Goal: Task Accomplishment & Management: Use online tool/utility

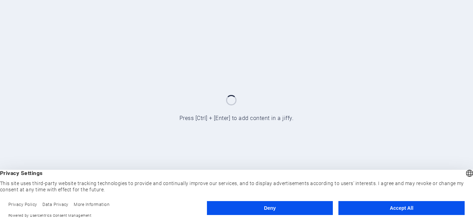
click at [380, 205] on button "Accept All" at bounding box center [401, 208] width 126 height 14
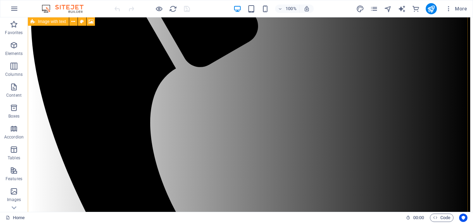
scroll to position [139, 0]
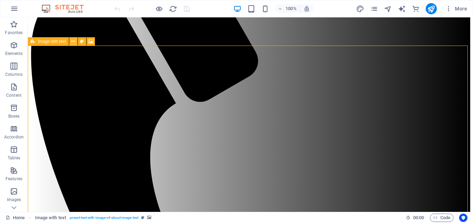
click at [74, 41] on icon at bounding box center [73, 41] width 4 height 7
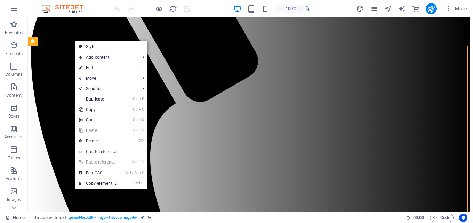
click at [106, 70] on link "⏎ Edit" at bounding box center [98, 68] width 47 height 10
select select "px"
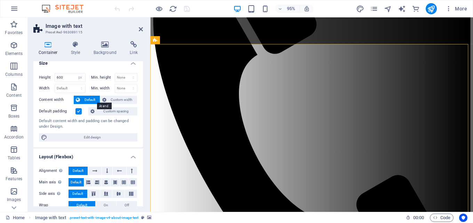
scroll to position [0, 0]
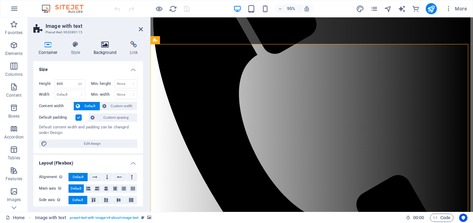
click at [101, 49] on h4 "Background" at bounding box center [106, 48] width 37 height 15
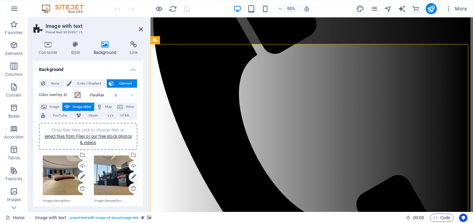
click at [132, 178] on icon at bounding box center [133, 177] width 5 height 8
click at [110, 171] on div "Drag files here, click to choose files or select files from Files or our free s…" at bounding box center [114, 175] width 40 height 40
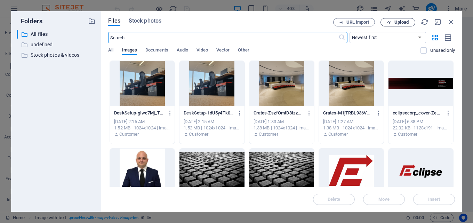
click at [392, 20] on span "Upload" at bounding box center [398, 22] width 29 height 5
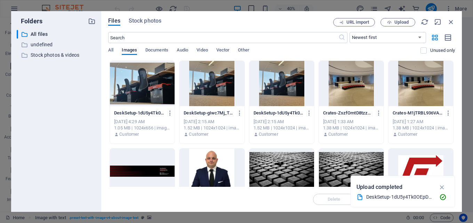
click at [144, 83] on div at bounding box center [142, 83] width 65 height 45
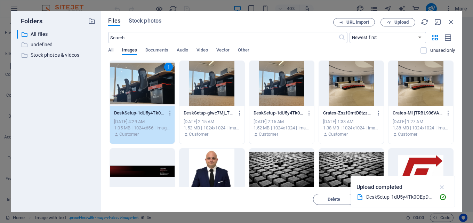
click at [441, 185] on icon "button" at bounding box center [442, 187] width 8 height 8
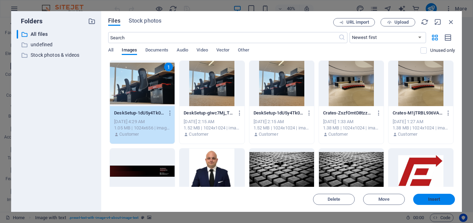
click at [427, 198] on span "Insert" at bounding box center [434, 199] width 36 height 4
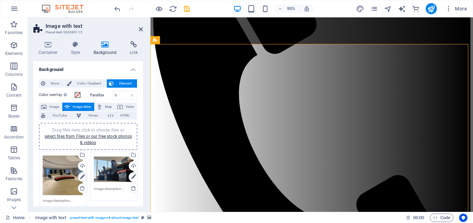
click at [81, 174] on icon at bounding box center [82, 177] width 5 height 8
click at [81, 178] on icon at bounding box center [82, 177] width 5 height 8
click at [62, 175] on div "Drag files here, click to choose files or select files from Files or our free s…" at bounding box center [63, 175] width 40 height 40
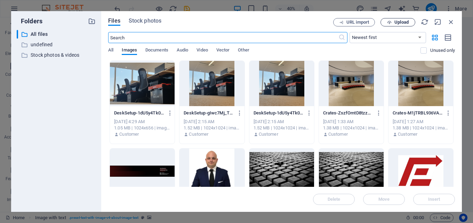
click at [394, 23] on span "Upload" at bounding box center [401, 22] width 14 height 4
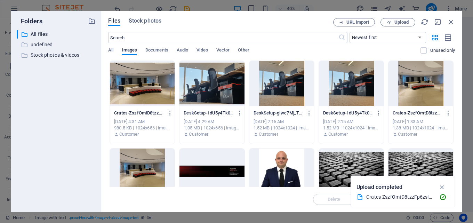
click at [142, 83] on div at bounding box center [142, 83] width 65 height 45
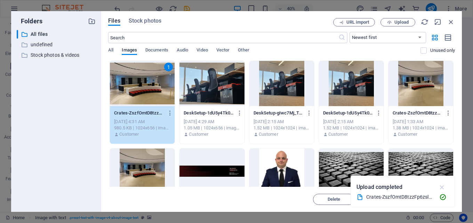
click at [444, 187] on icon "button" at bounding box center [442, 187] width 8 height 8
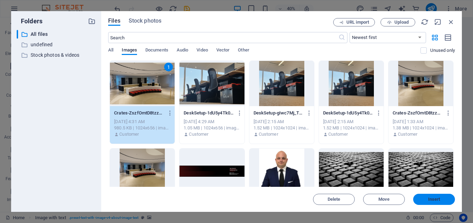
click at [433, 200] on span "Insert" at bounding box center [434, 199] width 12 height 4
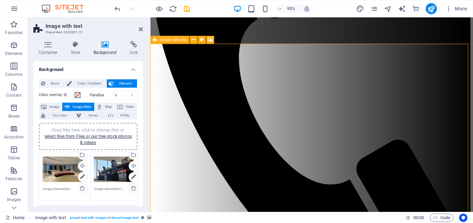
scroll to position [209, 0]
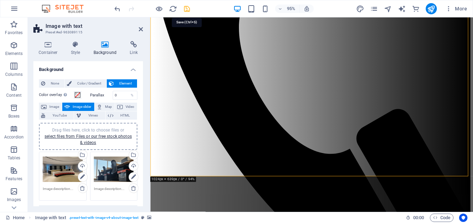
click at [188, 8] on icon "save" at bounding box center [187, 9] width 8 height 8
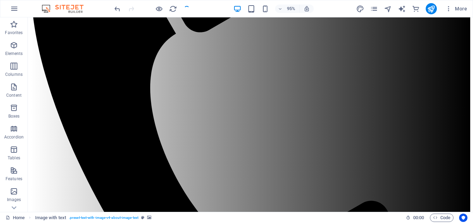
checkbox input "false"
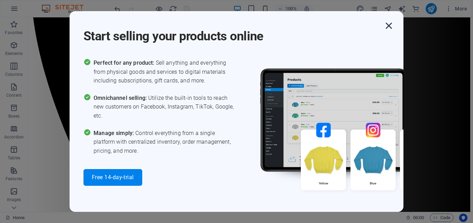
click at [390, 24] on icon "button" at bounding box center [389, 25] width 13 height 13
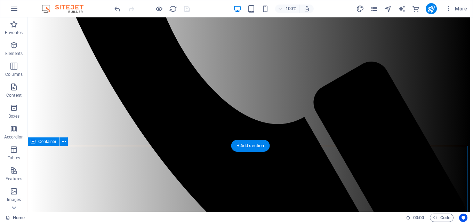
scroll to position [417, 0]
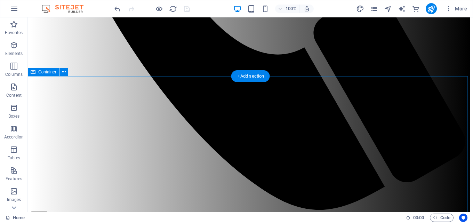
click at [62, 71] on icon at bounding box center [64, 72] width 4 height 7
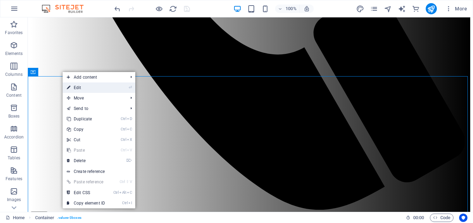
click at [95, 87] on link "⏎ Edit" at bounding box center [86, 87] width 47 height 10
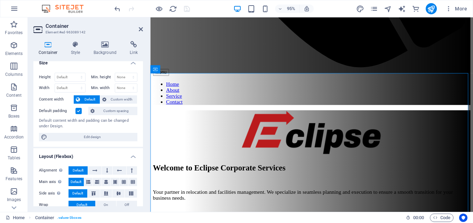
scroll to position [0, 0]
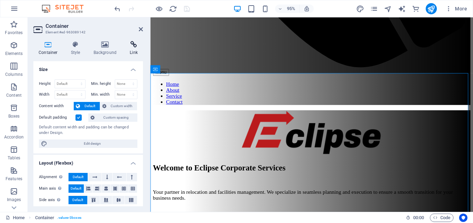
click at [136, 50] on h4 "Link" at bounding box center [134, 48] width 18 height 15
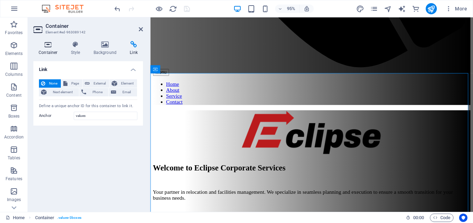
click at [51, 47] on icon at bounding box center [48, 44] width 30 height 7
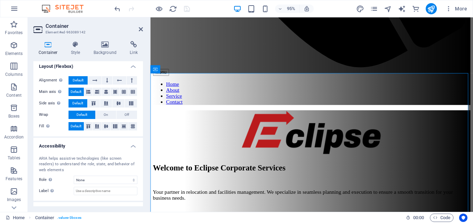
scroll to position [125, 0]
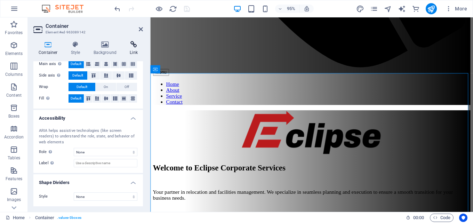
click at [133, 45] on icon at bounding box center [134, 44] width 18 height 7
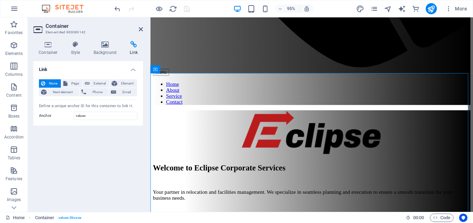
click at [67, 135] on div "Link None Page External Element Next element Phone Email Page Home Element URL …" at bounding box center [88, 133] width 110 height 145
click at [141, 29] on icon at bounding box center [141, 29] width 4 height 6
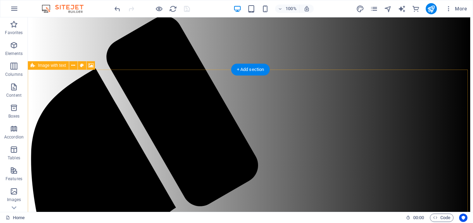
scroll to position [0, 0]
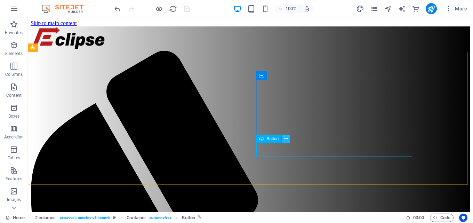
click at [284, 137] on icon at bounding box center [286, 138] width 4 height 7
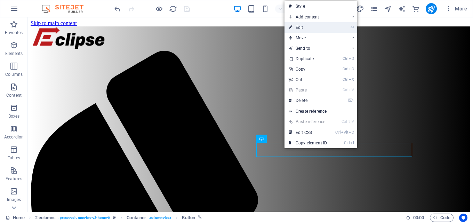
click at [300, 25] on link "⏎ Edit" at bounding box center [308, 27] width 47 height 10
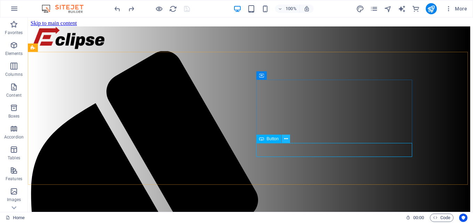
click at [284, 137] on button at bounding box center [286, 139] width 8 height 8
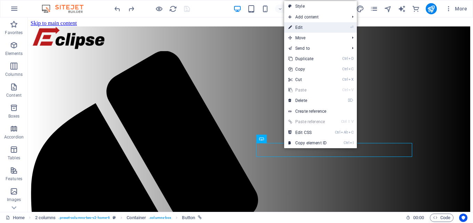
click at [313, 29] on link "⏎ Edit" at bounding box center [307, 27] width 47 height 10
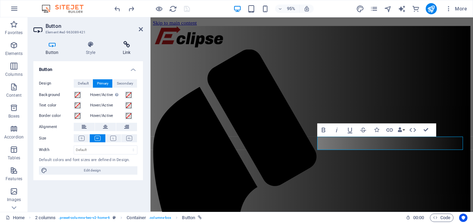
click at [121, 48] on h4 "Link" at bounding box center [126, 48] width 33 height 15
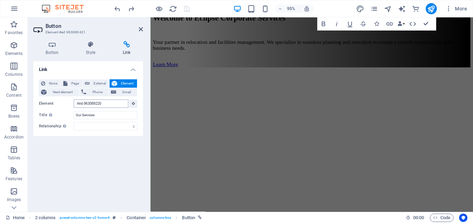
scroll to position [575, 0]
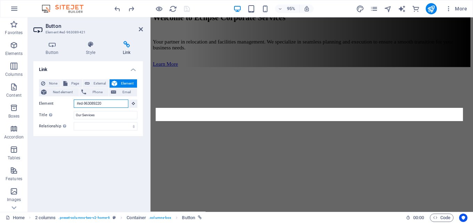
click at [103, 101] on input "#ed-963089220" at bounding box center [101, 103] width 55 height 8
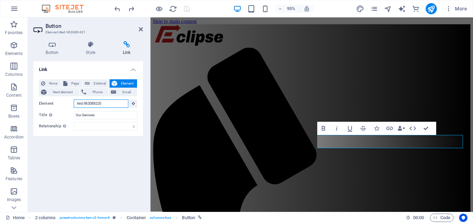
scroll to position [0, 0]
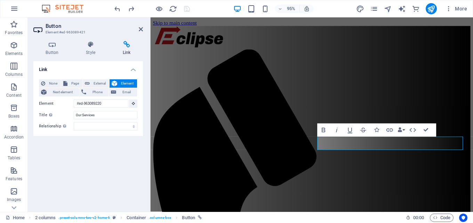
click at [126, 47] on icon at bounding box center [126, 44] width 33 height 7
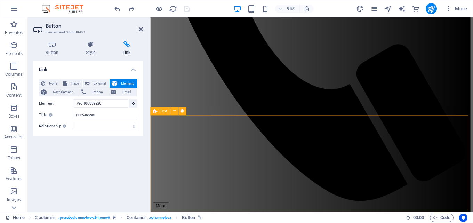
scroll to position [278, 0]
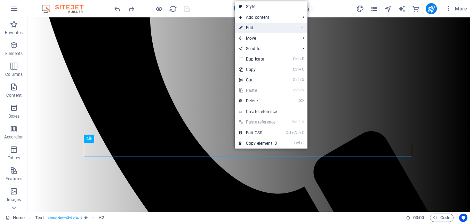
click at [253, 28] on link "⏎ Edit" at bounding box center [258, 28] width 47 height 10
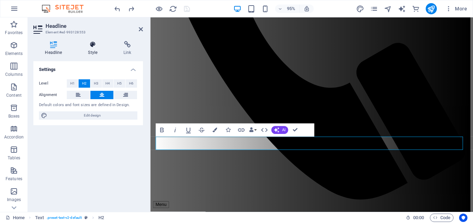
click at [92, 53] on h4 "Style" at bounding box center [94, 48] width 35 height 15
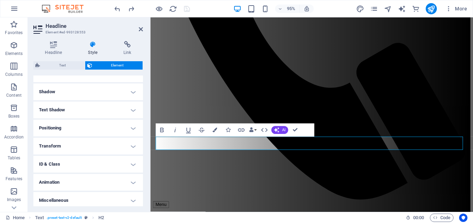
scroll to position [163, 0]
click at [60, 164] on h4 "ID & Class" at bounding box center [88, 161] width 110 height 17
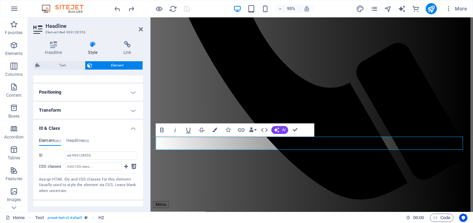
scroll to position [226, 0]
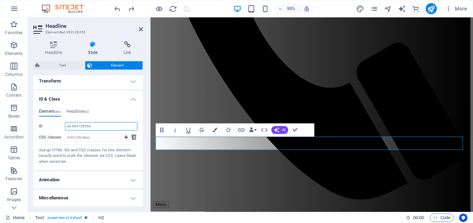
click at [89, 125] on input "ed-993128553" at bounding box center [101, 126] width 72 height 8
click at [85, 126] on input "ed-993128553" at bounding box center [101, 126] width 72 height 8
click at [113, 126] on input "ed-993128553" at bounding box center [101, 126] width 72 height 8
click at [88, 135] on input "CSS classes" at bounding box center [93, 137] width 57 height 8
click at [85, 125] on input "ed-993128553" at bounding box center [101, 126] width 72 height 8
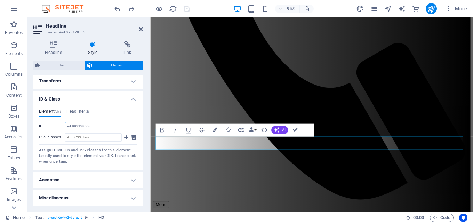
drag, startPoint x: 92, startPoint y: 127, endPoint x: 61, endPoint y: 126, distance: 31.7
click at [61, 126] on div "ID ed-993128553" at bounding box center [88, 126] width 98 height 8
click at [141, 28] on icon at bounding box center [141, 29] width 4 height 6
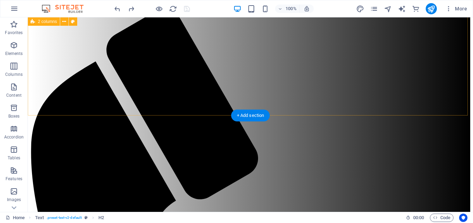
scroll to position [0, 0]
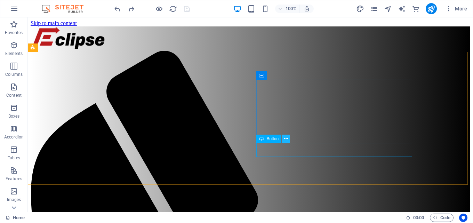
click at [285, 138] on icon at bounding box center [286, 138] width 4 height 7
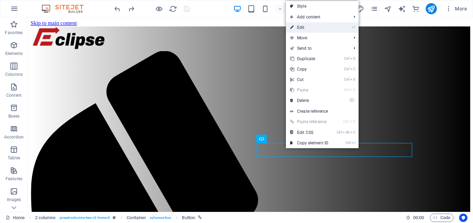
click at [303, 29] on link "⏎ Edit" at bounding box center [309, 27] width 47 height 10
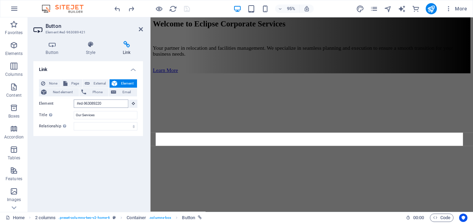
scroll to position [575, 0]
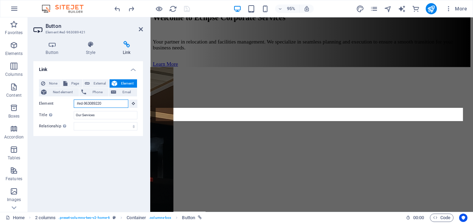
drag, startPoint x: 101, startPoint y: 102, endPoint x: 79, endPoint y: 105, distance: 22.9
click at [79, 105] on input "#ed-963089220" at bounding box center [101, 103] width 55 height 8
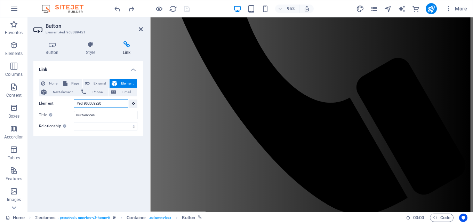
scroll to position [0, 0]
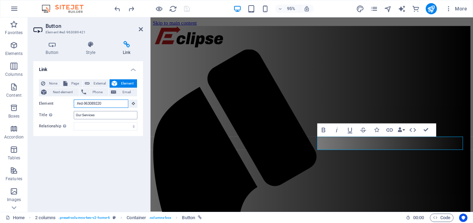
paste input "93128553"
type input "#ed-993128553"
click at [82, 163] on div "Link None Page External Element Next element Phone Email Page Home Element #ed-…" at bounding box center [88, 133] width 110 height 145
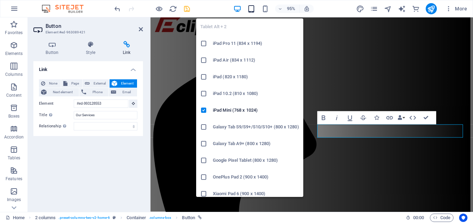
click at [249, 9] on icon "button" at bounding box center [251, 9] width 8 height 8
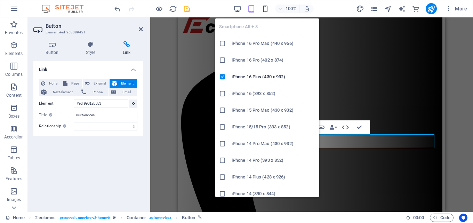
click at [269, 7] on icon "button" at bounding box center [265, 9] width 8 height 8
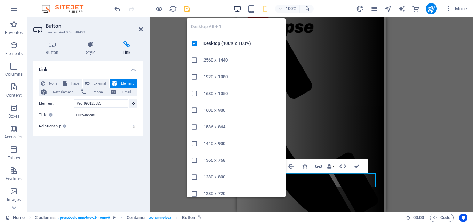
click at [238, 8] on icon "button" at bounding box center [237, 9] width 8 height 8
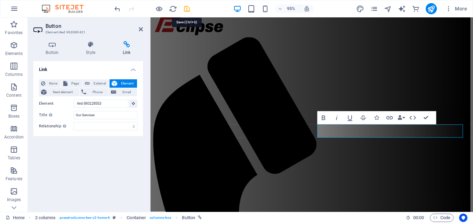
click at [184, 8] on icon "save" at bounding box center [187, 9] width 8 height 8
checkbox input "false"
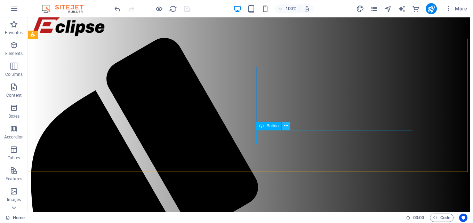
click at [287, 126] on icon at bounding box center [286, 125] width 4 height 7
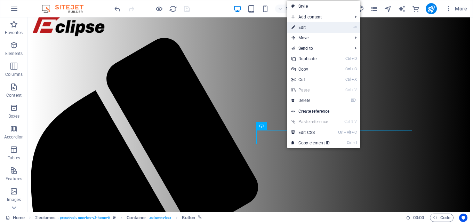
click at [316, 27] on link "⏎ Edit" at bounding box center [310, 27] width 47 height 10
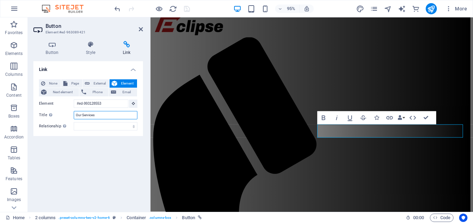
click at [106, 115] on input "Our Services" at bounding box center [106, 115] width 64 height 8
click at [107, 116] on input "Our Services" at bounding box center [106, 115] width 64 height 8
click at [95, 83] on span "External" at bounding box center [99, 83] width 15 height 8
select select "blank"
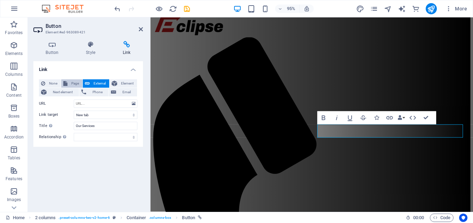
click at [68, 83] on button "Page" at bounding box center [71, 83] width 21 height 8
select select
click at [57, 84] on span "None" at bounding box center [52, 83] width 11 height 8
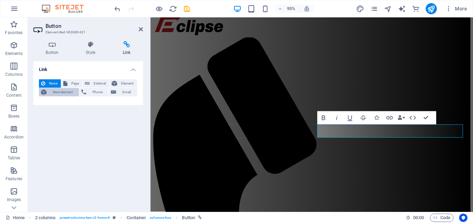
click at [58, 92] on span "Next element" at bounding box center [63, 92] width 28 height 8
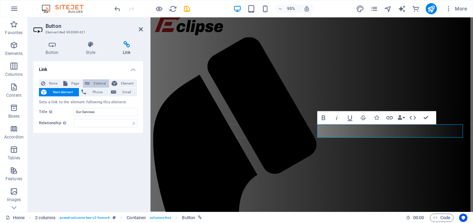
click at [100, 81] on span "External" at bounding box center [99, 83] width 15 height 8
select select "blank"
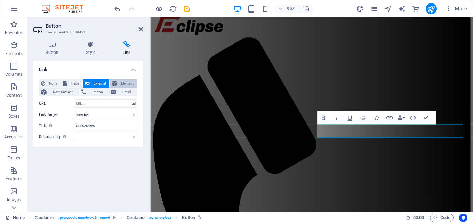
click at [127, 80] on span "Element" at bounding box center [127, 83] width 16 height 8
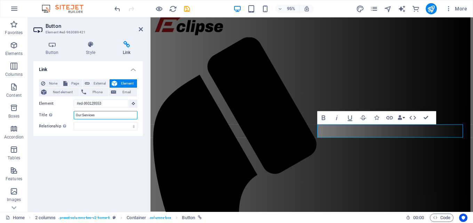
drag, startPoint x: 102, startPoint y: 115, endPoint x: 35, endPoint y: 110, distance: 67.3
click at [35, 110] on div "None Page External Element Next element Phone Email Page Home Element #ed-99312…" at bounding box center [88, 105] width 110 height 62
click at [103, 117] on input "Our Services" at bounding box center [106, 115] width 64 height 8
paste input "About Eclipse"
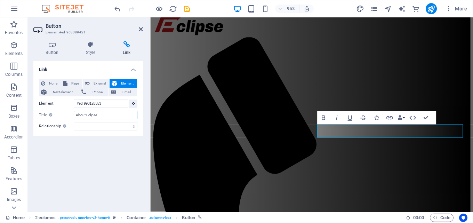
type input "About Eclipse"
click at [86, 142] on div "Link None Page External Element Next element Phone Email Page Home Element #ed-…" at bounding box center [88, 133] width 110 height 145
click at [188, 9] on icon "save" at bounding box center [187, 9] width 8 height 8
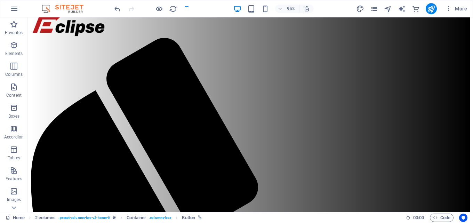
checkbox input "false"
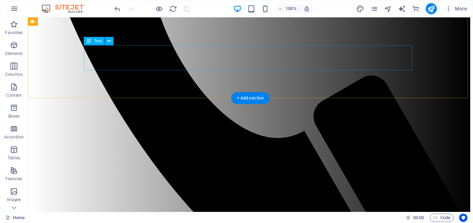
scroll to position [326, 0]
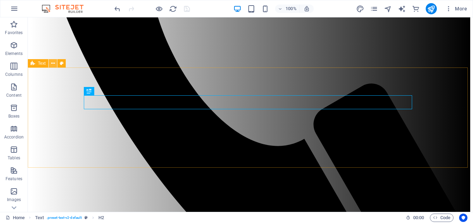
click at [56, 65] on button at bounding box center [53, 63] width 8 height 8
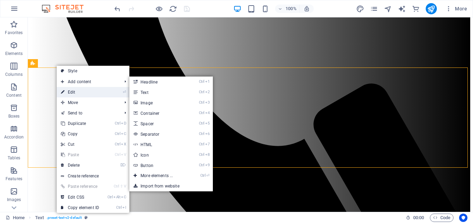
click at [77, 94] on link "⏎ Edit" at bounding box center [80, 92] width 47 height 10
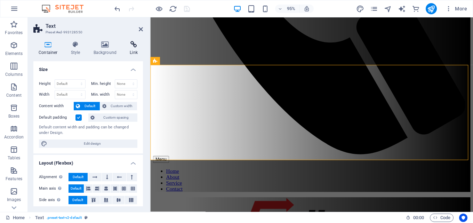
click at [131, 45] on icon at bounding box center [134, 44] width 18 height 7
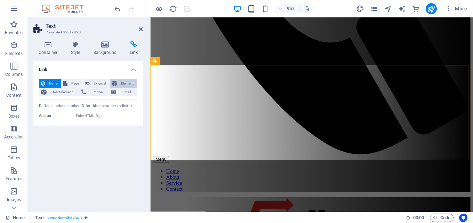
click at [123, 81] on span "Element" at bounding box center [127, 83] width 16 height 8
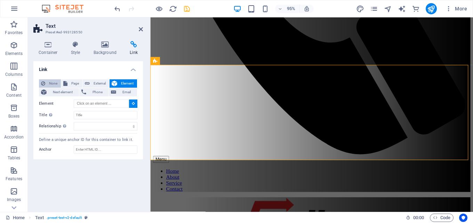
click at [48, 83] on button "None" at bounding box center [50, 83] width 22 height 8
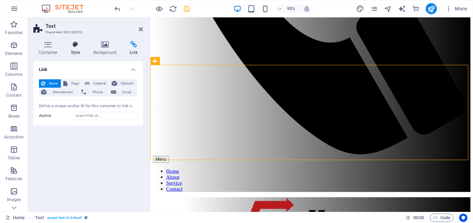
click at [76, 51] on h4 "Style" at bounding box center [77, 48] width 23 height 15
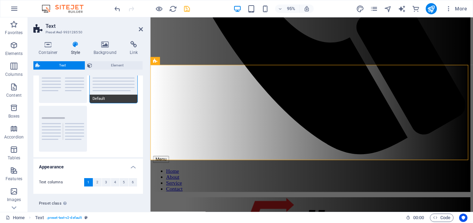
scroll to position [52, 0]
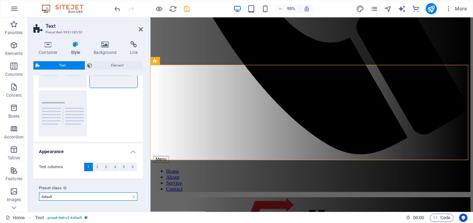
click at [73, 193] on select "columns about-text default cta-1 cta-2 Add preset class" at bounding box center [88, 196] width 98 height 8
click at [74, 193] on select "columns about-text default cta-1 cta-2 Add preset class" at bounding box center [88, 196] width 98 height 8
click at [70, 195] on select "columns about-text default cta-1 cta-2 Add preset class" at bounding box center [88, 196] width 98 height 8
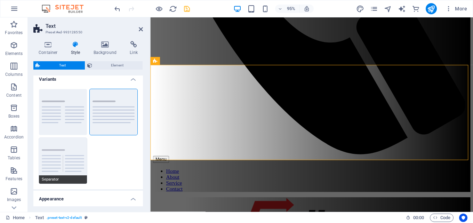
scroll to position [0, 0]
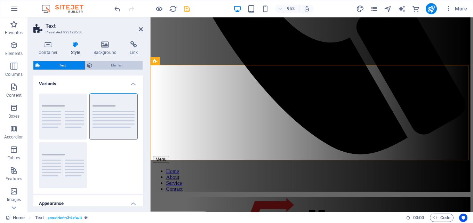
click at [109, 64] on span "Element" at bounding box center [117, 65] width 47 height 8
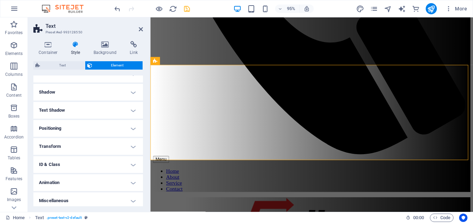
scroll to position [89, 0]
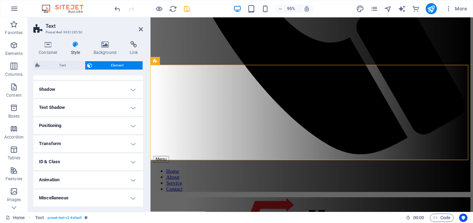
click at [79, 157] on h4 "ID & Class" at bounding box center [88, 161] width 110 height 17
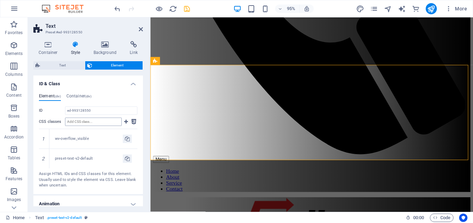
scroll to position [156, 0]
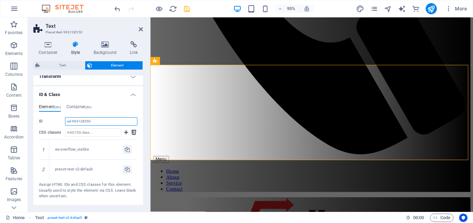
click at [82, 118] on input "ed-993128550" at bounding box center [101, 121] width 72 height 8
click at [91, 122] on input "ed-993128550" at bounding box center [101, 121] width 72 height 8
click at [108, 130] on input "CSS classes" at bounding box center [93, 132] width 57 height 8
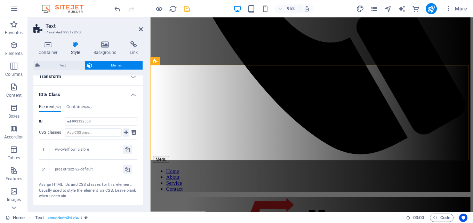
click at [124, 135] on icon at bounding box center [126, 132] width 4 height 8
click at [124, 130] on icon at bounding box center [126, 132] width 4 height 8
click at [109, 120] on input "ed-993128550" at bounding box center [101, 121] width 72 height 8
click at [107, 119] on input "ed-993128550" at bounding box center [101, 121] width 72 height 8
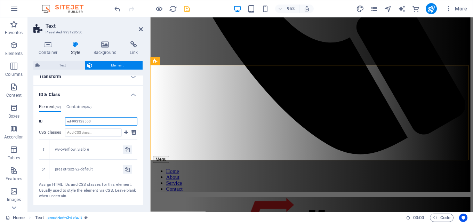
click at [109, 120] on input "ed-993128550" at bounding box center [101, 121] width 72 height 8
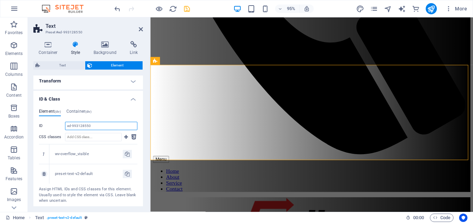
scroll to position [121, 0]
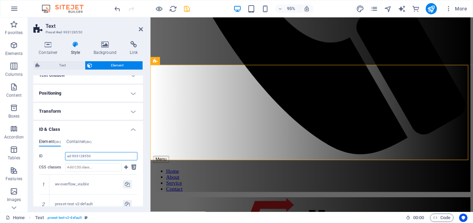
click at [90, 156] on input "ed-993128550" at bounding box center [101, 156] width 72 height 8
click at [71, 156] on input "ed-993128550" at bounding box center [101, 156] width 72 height 8
drag, startPoint x: 66, startPoint y: 156, endPoint x: 92, endPoint y: 156, distance: 26.1
click at [92, 156] on input "ed-993128550" at bounding box center [101, 156] width 72 height 8
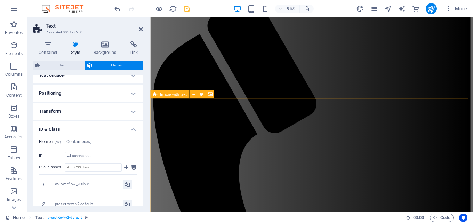
scroll to position [13, 0]
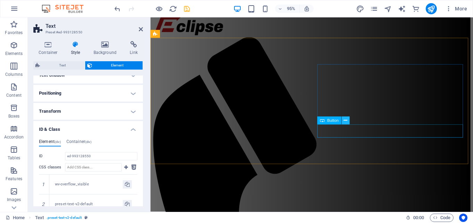
click at [346, 123] on icon at bounding box center [345, 120] width 3 height 7
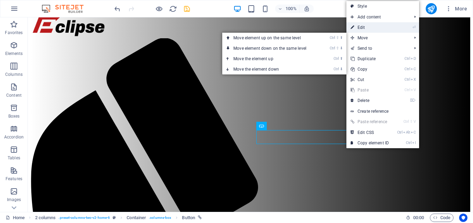
click at [364, 30] on link "⏎ Edit" at bounding box center [369, 27] width 47 height 10
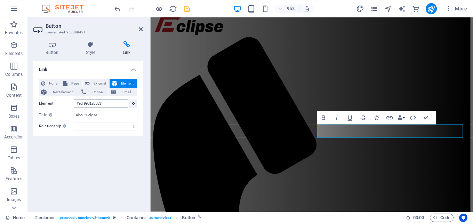
scroll to position [309, 0]
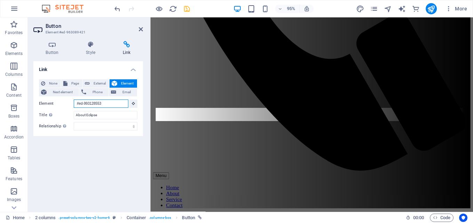
drag, startPoint x: 94, startPoint y: 104, endPoint x: 78, endPoint y: 106, distance: 16.1
click at [78, 106] on input "#ed-993128553" at bounding box center [101, 103] width 55 height 8
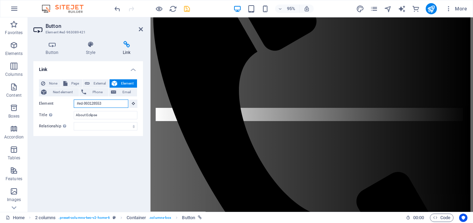
scroll to position [13, 0]
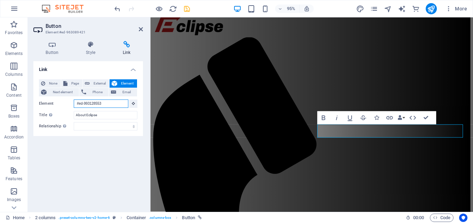
paste input "0"
type input "#ed-993128550"
click at [186, 8] on icon "save" at bounding box center [187, 9] width 8 height 8
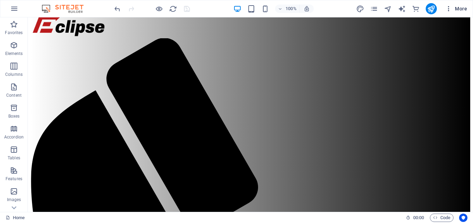
click at [449, 8] on icon "button" at bounding box center [448, 8] width 7 height 7
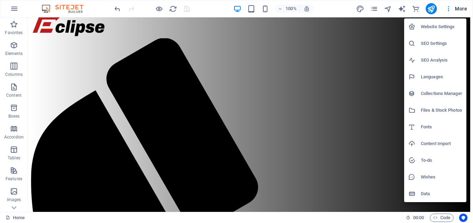
click at [275, 136] on div at bounding box center [236, 111] width 473 height 223
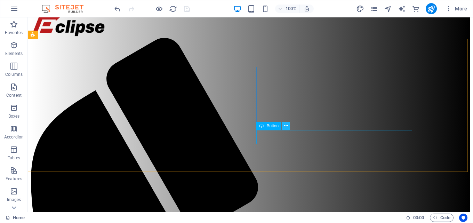
click at [286, 125] on icon at bounding box center [286, 125] width 4 height 7
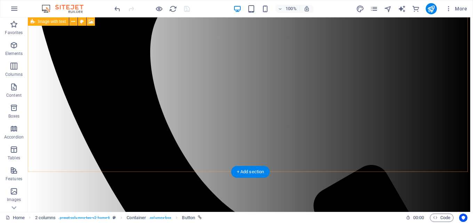
scroll to position [256, 0]
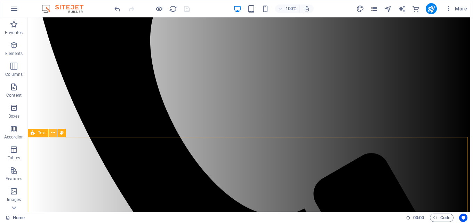
click at [50, 133] on button at bounding box center [53, 133] width 8 height 8
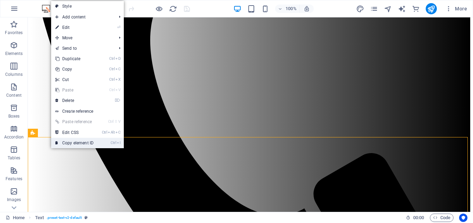
click at [75, 143] on link "Ctrl I Copy element ID" at bounding box center [74, 143] width 47 height 10
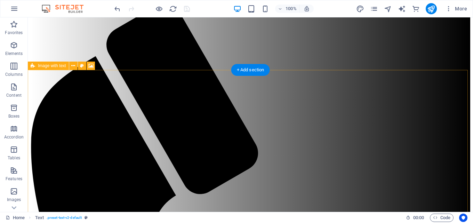
scroll to position [13, 0]
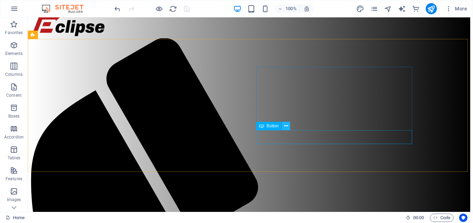
click at [287, 126] on icon at bounding box center [286, 125] width 4 height 7
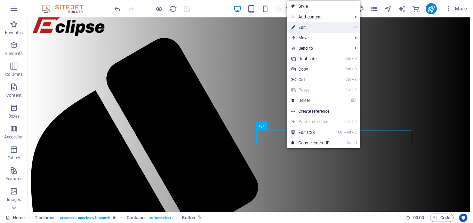
click at [308, 24] on link "⏎ Edit" at bounding box center [310, 27] width 47 height 10
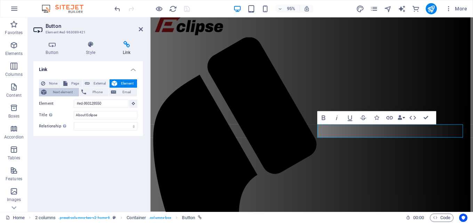
click at [62, 93] on span "Next element" at bounding box center [63, 92] width 28 height 8
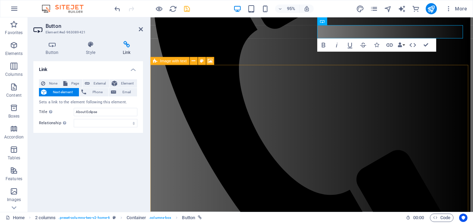
scroll to position [222, 0]
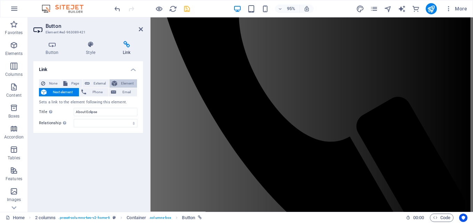
click at [128, 82] on span "Element" at bounding box center [127, 83] width 16 height 8
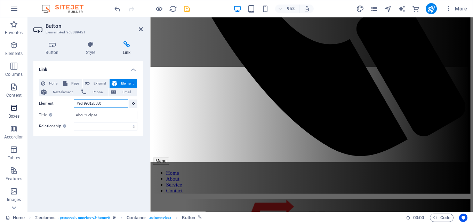
scroll to position [30, 0]
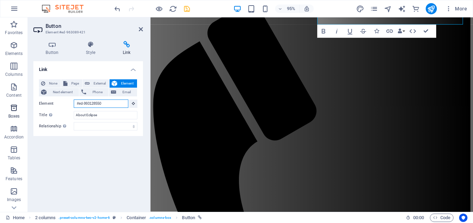
drag, startPoint x: 105, startPoint y: 104, endPoint x: 5, endPoint y: 105, distance: 100.2
click at [5, 105] on section "Favorites Elements Columns Content Boxes Accordion Tables Features Images Slide…" at bounding box center [236, 114] width 473 height 194
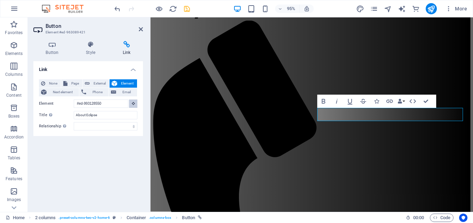
click at [134, 105] on icon at bounding box center [133, 103] width 3 height 3
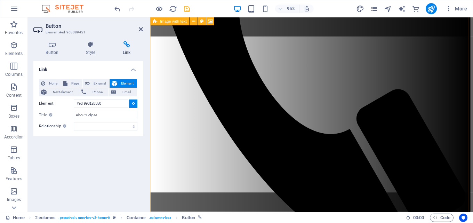
scroll to position [309, 0]
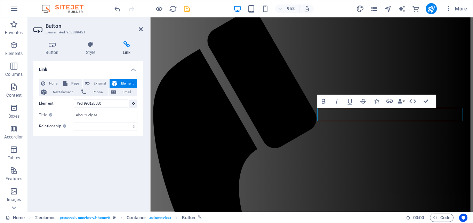
scroll to position [30, 0]
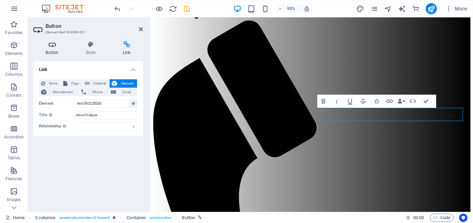
click at [52, 54] on h4 "Button" at bounding box center [53, 48] width 40 height 15
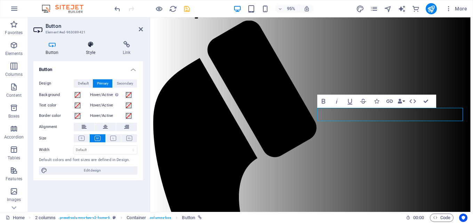
click at [88, 52] on h4 "Style" at bounding box center [92, 48] width 37 height 15
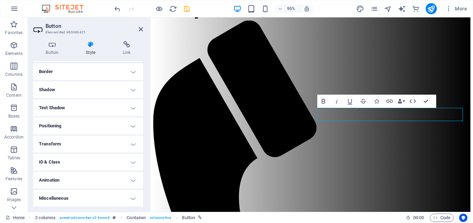
scroll to position [74, 0]
click at [84, 156] on h4 "ID & Class" at bounding box center [88, 161] width 110 height 17
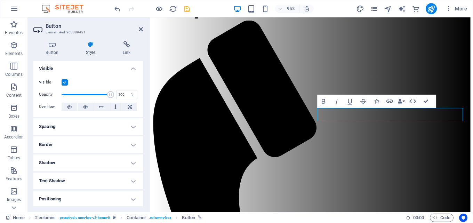
scroll to position [0, 0]
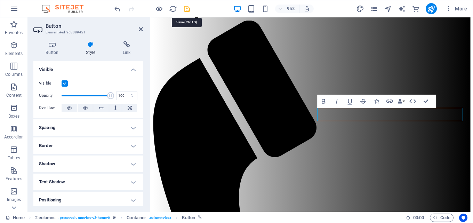
click at [185, 9] on icon "save" at bounding box center [187, 9] width 8 height 8
click at [185, 9] on div at bounding box center [152, 8] width 78 height 11
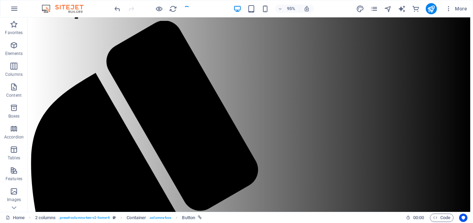
checkbox input "false"
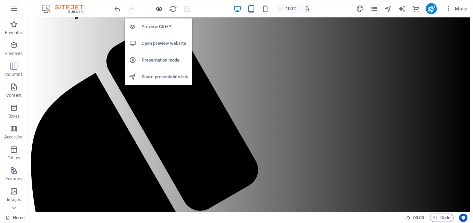
click at [158, 10] on icon "button" at bounding box center [159, 9] width 8 height 8
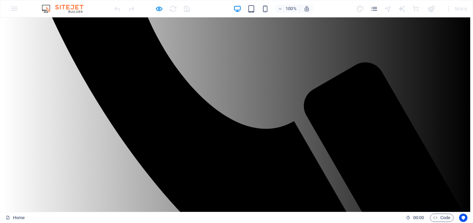
scroll to position [376, 0]
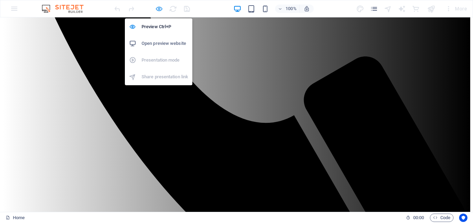
click at [158, 7] on icon "button" at bounding box center [159, 9] width 8 height 8
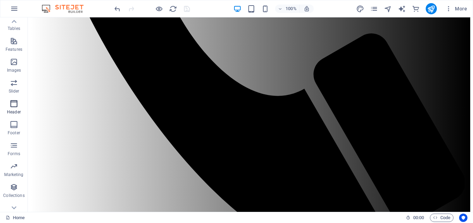
scroll to position [139, 0]
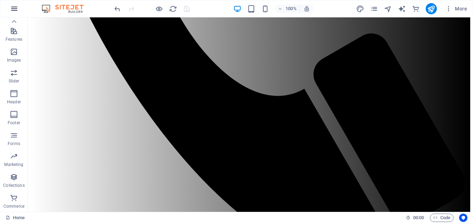
click at [17, 8] on icon "button" at bounding box center [14, 9] width 8 height 8
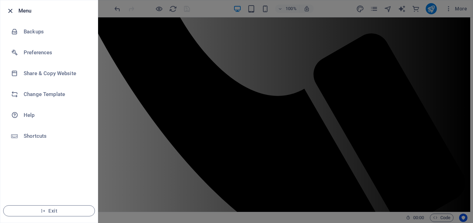
click at [7, 11] on icon "button" at bounding box center [10, 11] width 8 height 8
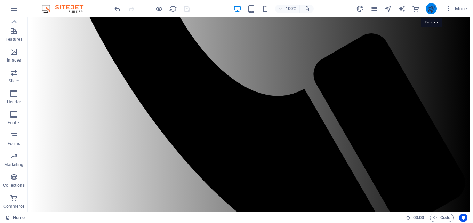
click at [431, 10] on icon "publish" at bounding box center [431, 9] width 8 height 8
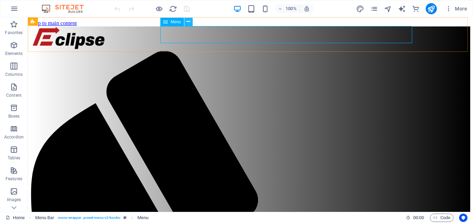
click at [188, 22] on icon at bounding box center [188, 21] width 4 height 7
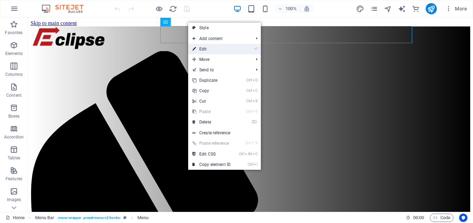
click at [206, 50] on link "⏎ Edit" at bounding box center [211, 49] width 47 height 10
select select
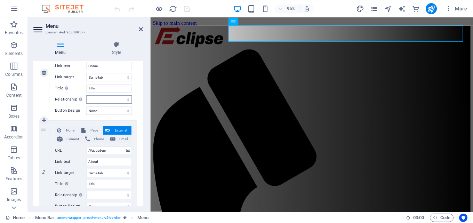
scroll to position [139, 0]
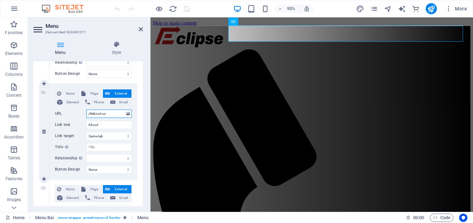
drag, startPoint x: 113, startPoint y: 114, endPoint x: 91, endPoint y: 112, distance: 21.7
click at [91, 112] on input "/#about-us" at bounding box center [109, 114] width 46 height 8
paste input "#ed-993128550"
type input "/##ed-993128550"
select select
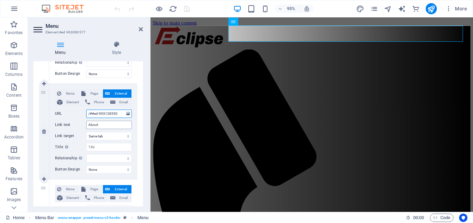
select select
click at [91, 115] on input "/##ed-993128550" at bounding box center [109, 114] width 46 height 8
type input "/#ed-993128550"
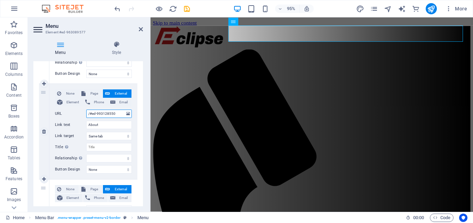
select select
type input "/#ed-993128550"
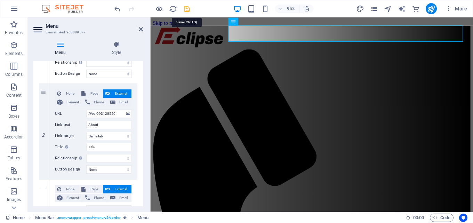
click at [184, 8] on icon "save" at bounding box center [187, 9] width 8 height 8
checkbox input "false"
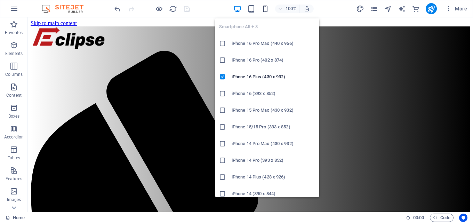
click at [264, 6] on icon "button" at bounding box center [265, 9] width 8 height 8
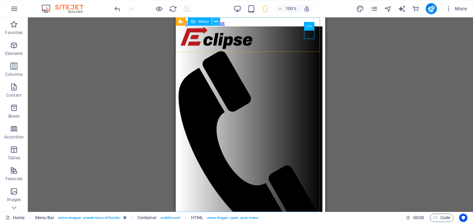
click at [214, 19] on button at bounding box center [216, 21] width 8 height 8
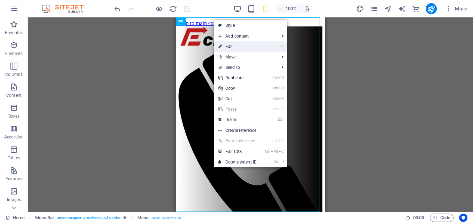
click at [242, 45] on link "⏎ Edit" at bounding box center [237, 46] width 47 height 10
select select
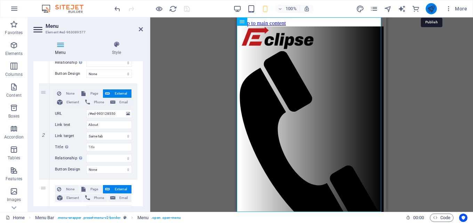
click at [432, 7] on icon "publish" at bounding box center [431, 9] width 8 height 8
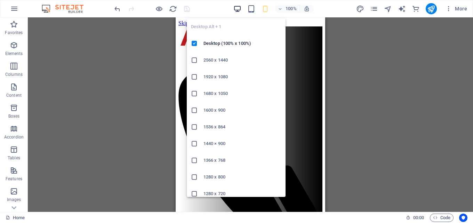
click at [238, 8] on icon "button" at bounding box center [237, 9] width 8 height 8
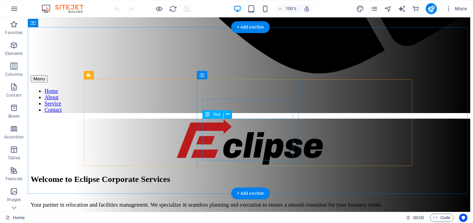
scroll to position [591, 0]
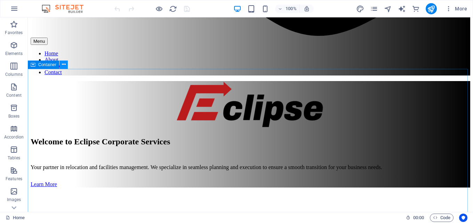
click at [64, 67] on icon at bounding box center [64, 64] width 4 height 7
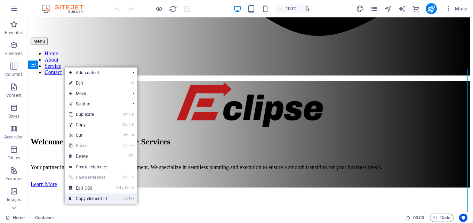
click at [92, 197] on link "Ctrl I Copy element ID" at bounding box center [88, 198] width 47 height 10
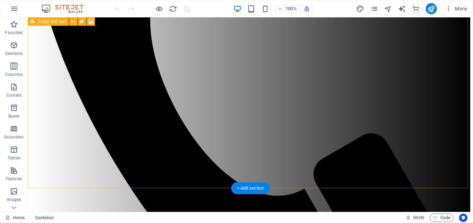
scroll to position [174, 0]
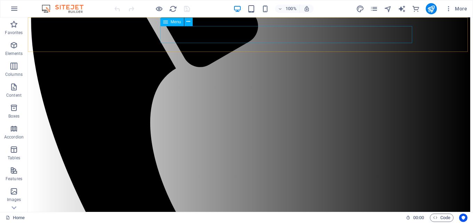
click at [188, 20] on icon at bounding box center [188, 21] width 4 height 7
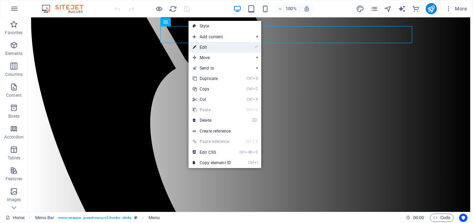
click at [208, 48] on link "⏎ Edit" at bounding box center [212, 47] width 47 height 10
select select
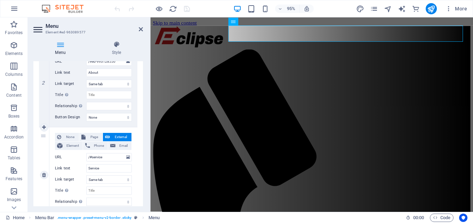
scroll to position [209, 0]
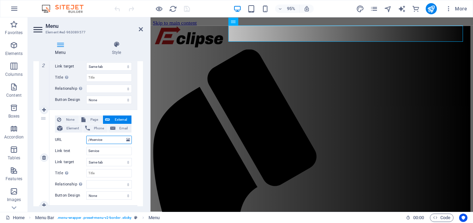
drag, startPoint x: 111, startPoint y: 138, endPoint x: 91, endPoint y: 140, distance: 19.9
click at [91, 140] on input "/#service" at bounding box center [109, 140] width 46 height 8
paste input "ed-963089217"
type input "/#ed-963089217"
select select
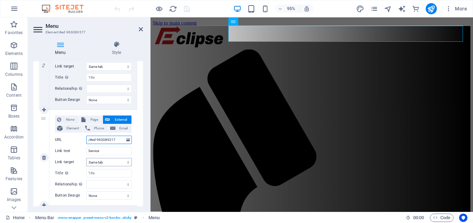
select select
type input "/#ed-963089217"
click at [186, 9] on icon "save" at bounding box center [187, 9] width 8 height 8
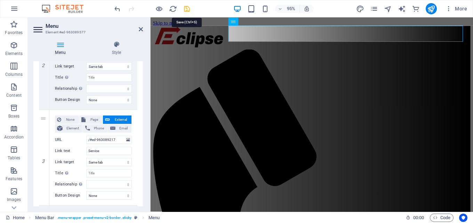
checkbox input "false"
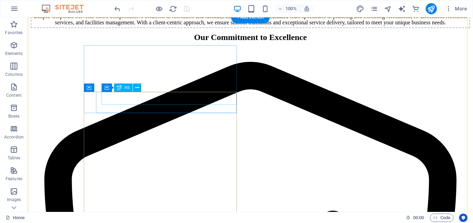
scroll to position [939, 0]
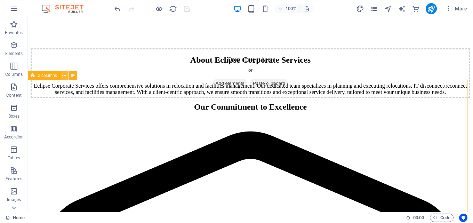
click at [63, 75] on icon at bounding box center [64, 75] width 4 height 7
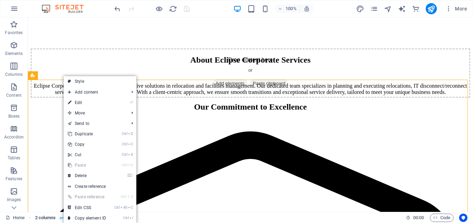
click at [81, 217] on link "Ctrl I Copy element ID" at bounding box center [87, 218] width 47 height 10
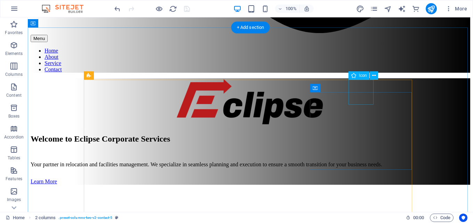
scroll to position [583, 0]
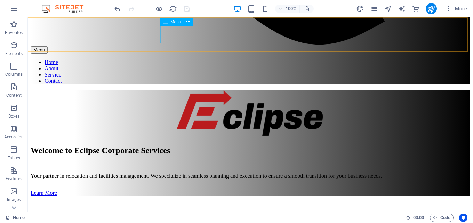
click at [385, 59] on nav "Home About Service Contact" at bounding box center [251, 71] width 440 height 25
click at [187, 22] on icon at bounding box center [188, 21] width 4 height 7
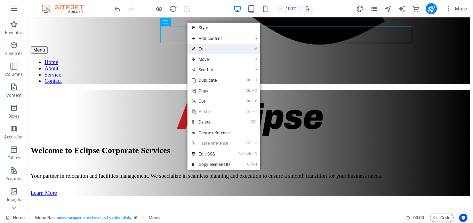
click at [204, 48] on link "⏎ Edit" at bounding box center [211, 49] width 47 height 10
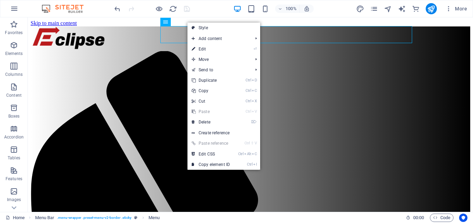
select select
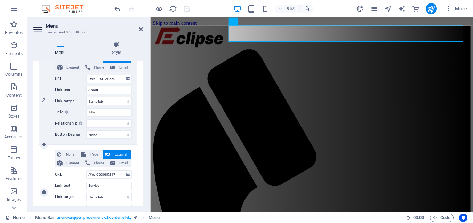
scroll to position [323, 0]
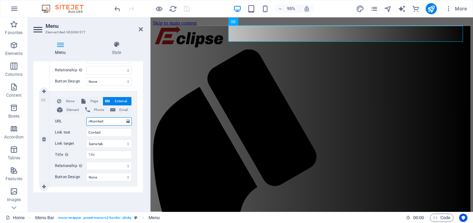
drag, startPoint x: 88, startPoint y: 117, endPoint x: 91, endPoint y: 120, distance: 4.5
click at [91, 120] on input "/#contact" at bounding box center [109, 121] width 46 height 8
paste input "ed-963089442"
type input "/#ed-963089442"
select select
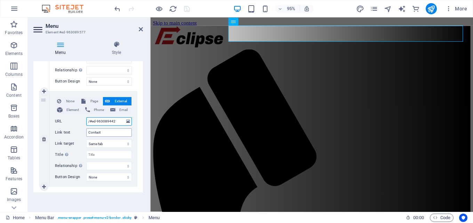
select select
type input "/#ed-963089442"
click at [187, 9] on icon "save" at bounding box center [187, 9] width 8 height 8
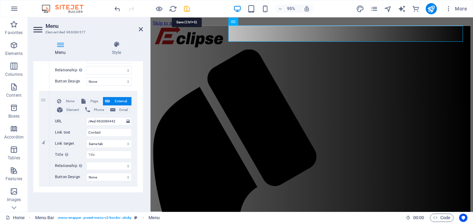
checkbox input "false"
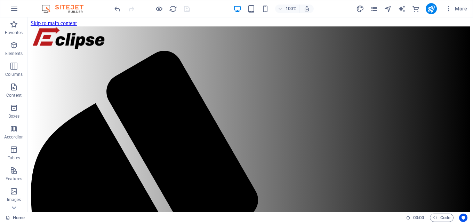
click at [432, 1] on div "100% More" at bounding box center [236, 8] width 472 height 17
click at [431, 5] on icon "publish" at bounding box center [431, 9] width 8 height 8
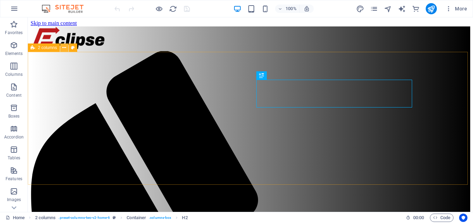
click at [64, 48] on icon at bounding box center [64, 47] width 4 height 7
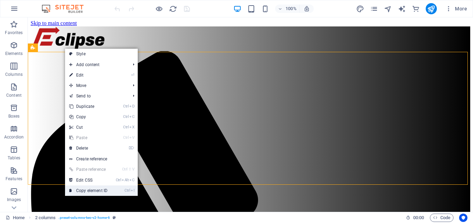
click at [87, 190] on link "Ctrl I Copy element ID" at bounding box center [88, 190] width 47 height 10
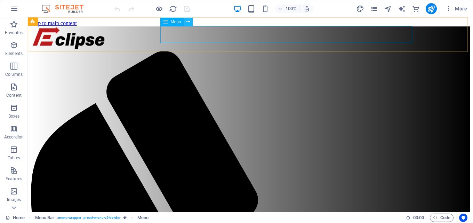
click at [188, 22] on icon at bounding box center [188, 21] width 4 height 7
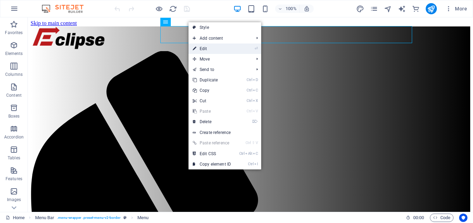
click at [207, 47] on link "⏎ Edit" at bounding box center [212, 48] width 47 height 10
select select
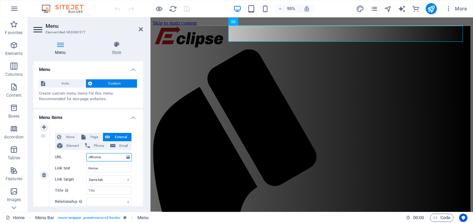
drag, startPoint x: 104, startPoint y: 157, endPoint x: 90, endPoint y: 157, distance: 13.9
click at [90, 157] on input "/#home" at bounding box center [109, 157] width 46 height 8
paste input "ed-963089403"
type input "/#ed-963089403"
select select
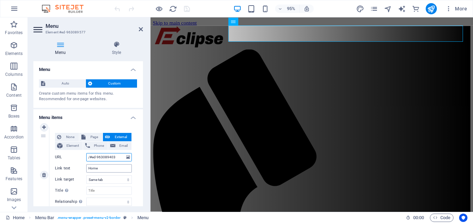
select select
type input "/#ed-963089403"
click at [190, 10] on icon "save" at bounding box center [187, 9] width 8 height 8
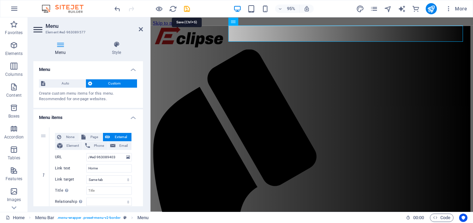
checkbox input "false"
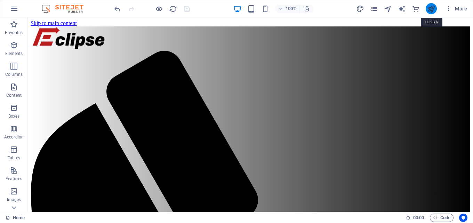
click at [434, 11] on icon "publish" at bounding box center [431, 9] width 8 height 8
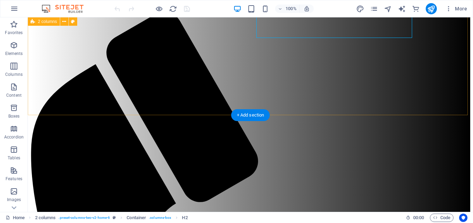
scroll to position [70, 0]
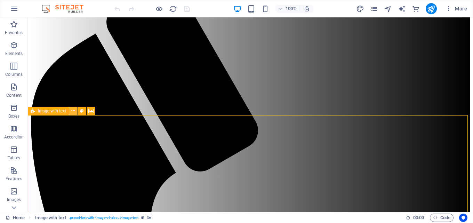
click at [73, 112] on icon at bounding box center [73, 110] width 4 height 7
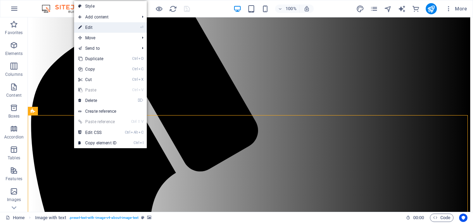
click at [106, 30] on link "⏎ Edit" at bounding box center [97, 27] width 47 height 10
select select "px"
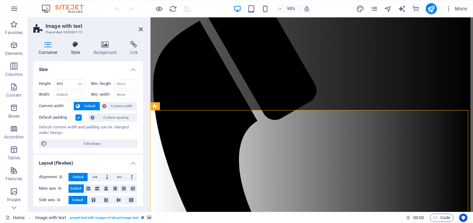
click at [78, 51] on h4 "Style" at bounding box center [77, 48] width 23 height 15
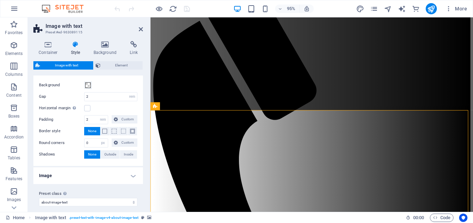
scroll to position [90, 0]
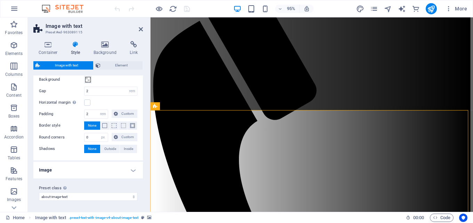
click at [126, 173] on h4 "Image" at bounding box center [88, 170] width 110 height 17
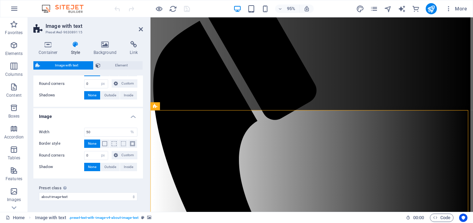
scroll to position [5, 0]
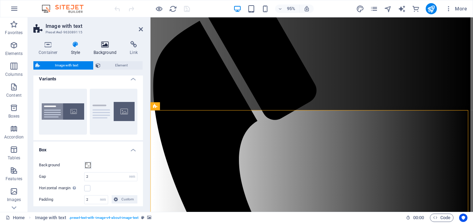
click at [106, 45] on icon at bounding box center [105, 44] width 34 height 7
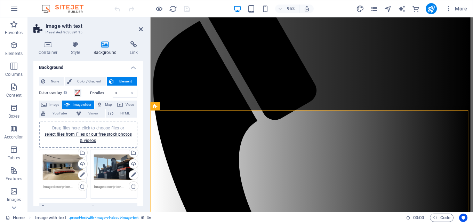
scroll to position [0, 0]
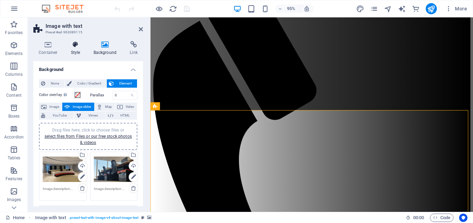
click at [73, 50] on h4 "Style" at bounding box center [77, 48] width 23 height 15
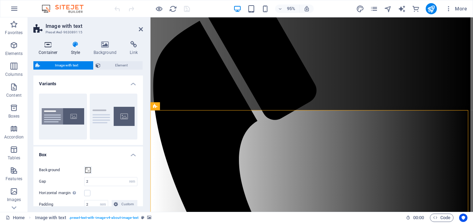
click at [41, 47] on icon at bounding box center [48, 44] width 30 height 7
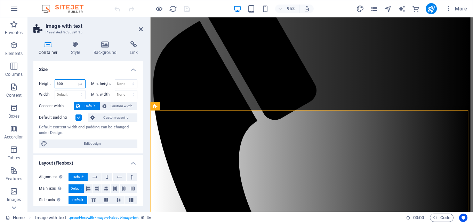
drag, startPoint x: 68, startPoint y: 83, endPoint x: 48, endPoint y: 88, distance: 20.4
click at [48, 88] on div "Height 600 Default px rem % vh vw" at bounding box center [62, 83] width 47 height 9
type input "656"
click at [186, 7] on icon "save" at bounding box center [187, 9] width 8 height 8
checkbox input "false"
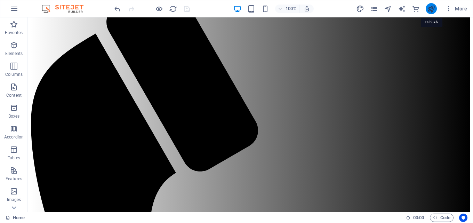
click at [432, 8] on icon "publish" at bounding box center [431, 9] width 8 height 8
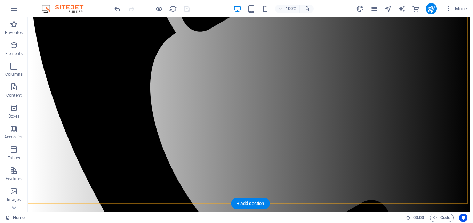
scroll to position [244, 0]
